Goal: Task Accomplishment & Management: Complete application form

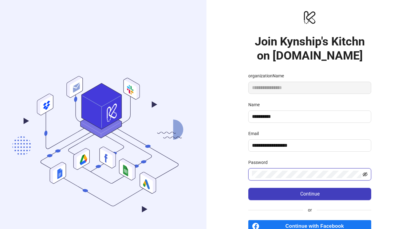
click at [367, 174] on icon "eye-invisible" at bounding box center [365, 174] width 5 height 5
click at [249, 176] on span at bounding box center [310, 175] width 123 height 12
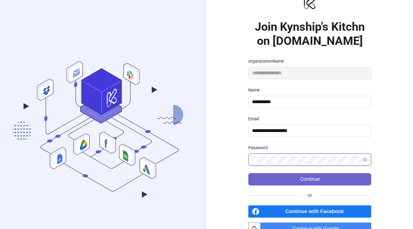
scroll to position [47, 0]
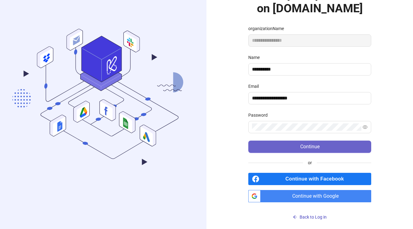
click at [292, 145] on button "Continue" at bounding box center [310, 147] width 123 height 12
